Goal: Find specific page/section: Find specific page/section

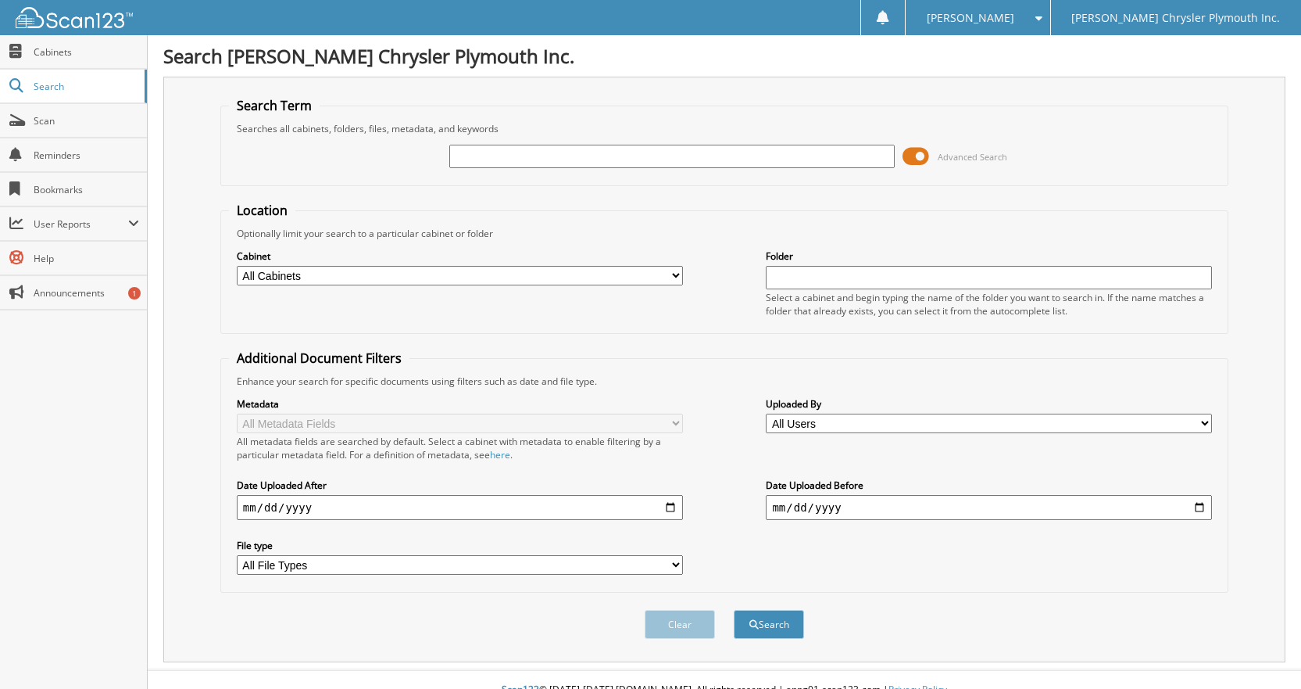
click at [531, 159] on input "text" at bounding box center [672, 156] width 446 height 23
type input "25N0049"
click at [734, 610] on button "Search" at bounding box center [769, 624] width 70 height 29
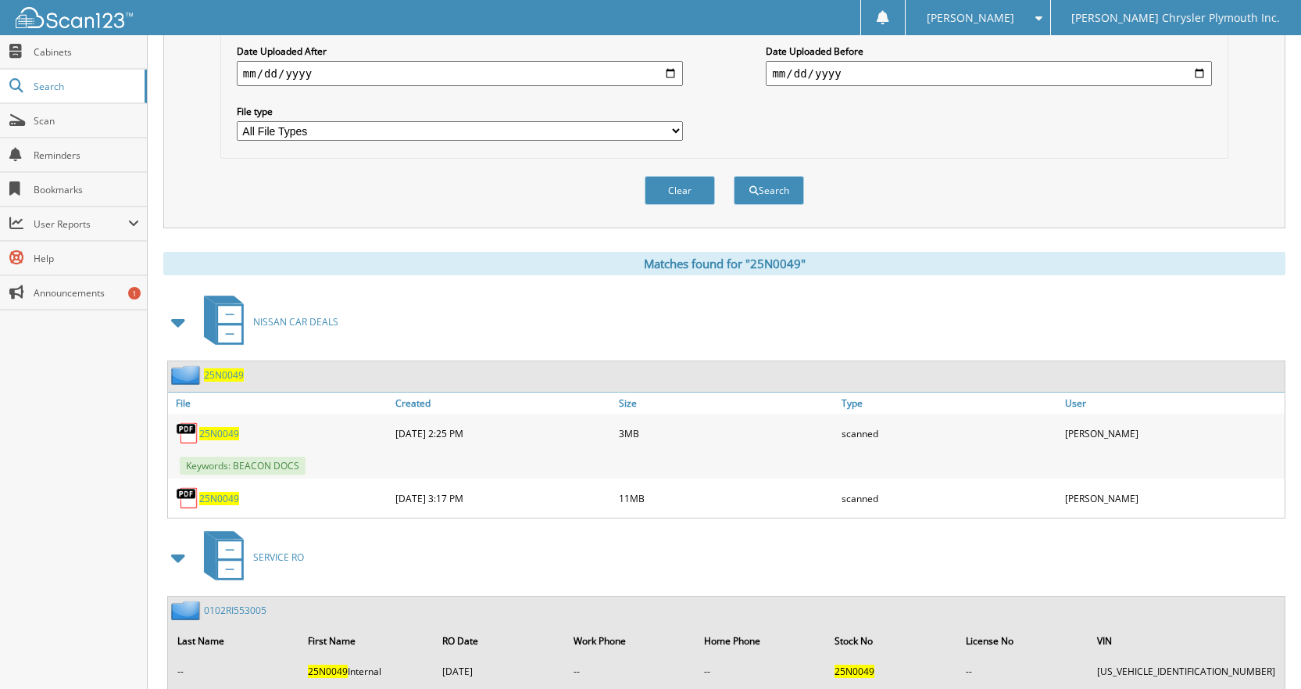
scroll to position [469, 0]
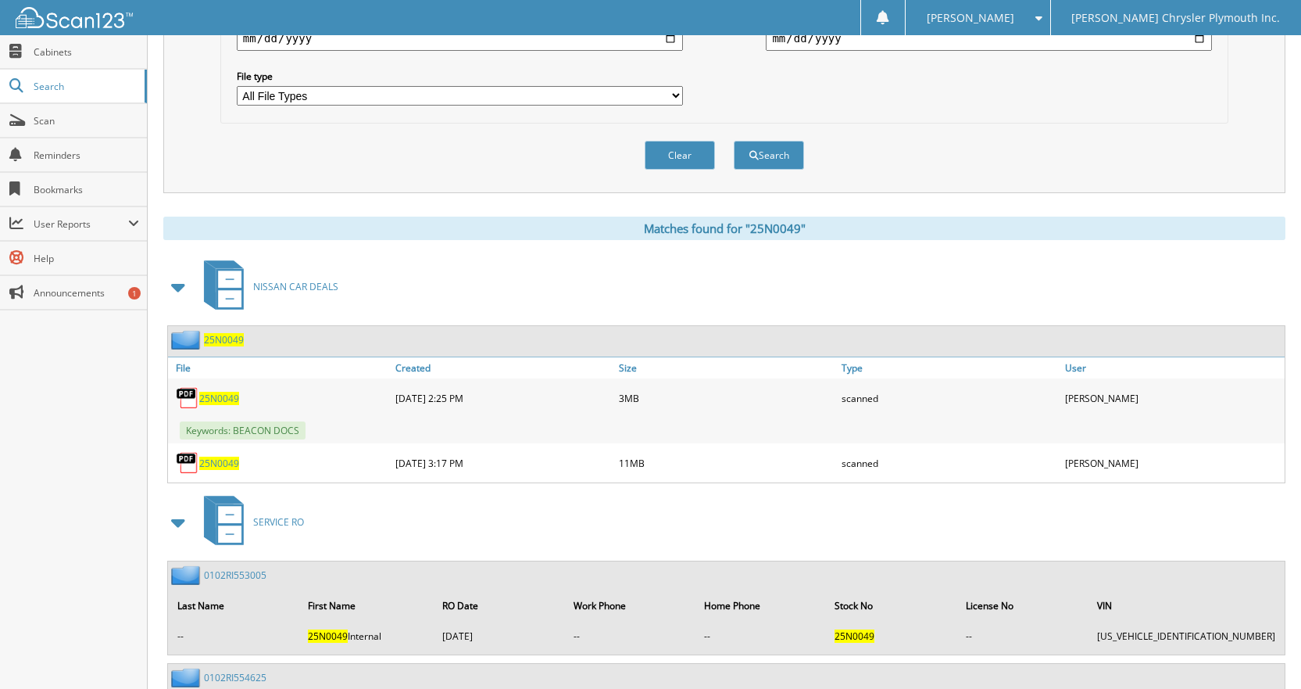
click at [209, 399] on span "25N0049" at bounding box center [219, 398] width 40 height 13
click at [219, 462] on span "25N0049" at bounding box center [219, 462] width 40 height 13
